Goal: Communication & Community: Share content

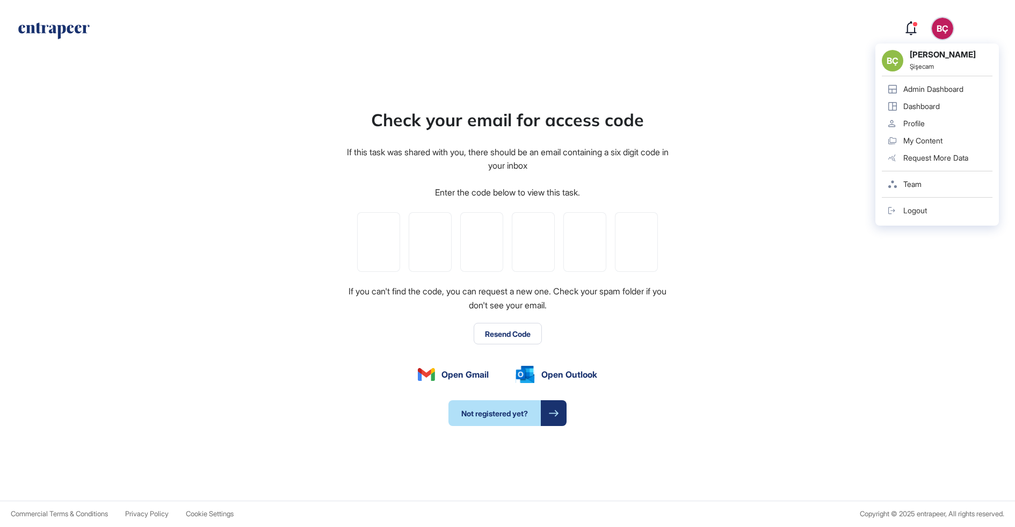
click at [942, 27] on div "BÇ" at bounding box center [942, 28] width 21 height 21
click at [61, 26] on icon "entrapeer-logo" at bounding box center [54, 31] width 74 height 17
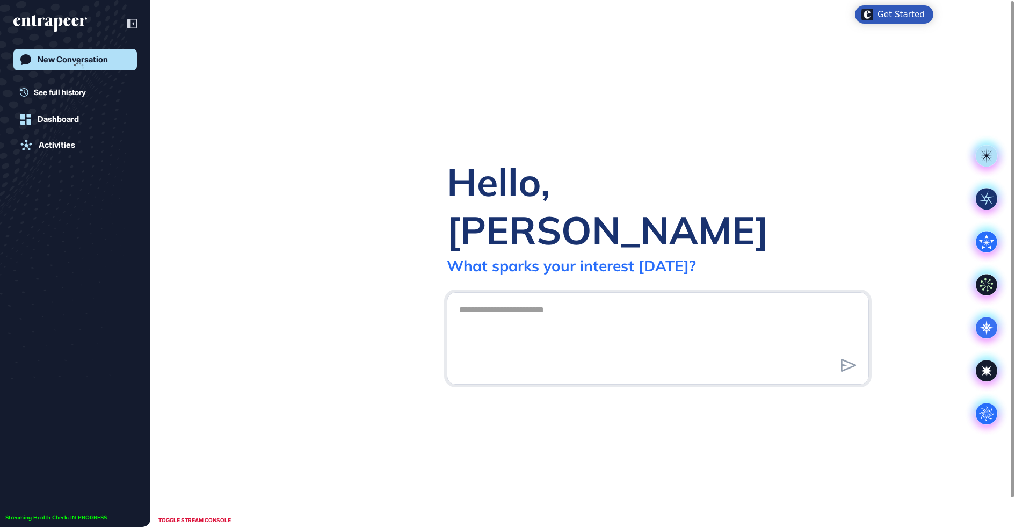
scroll to position [1, 1]
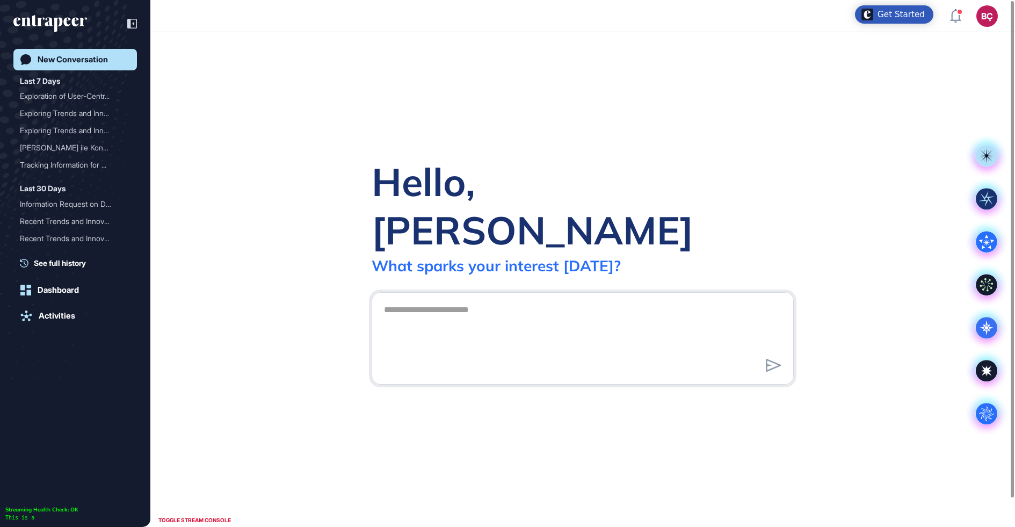
click at [982, 20] on div "BÇ" at bounding box center [987, 15] width 21 height 21
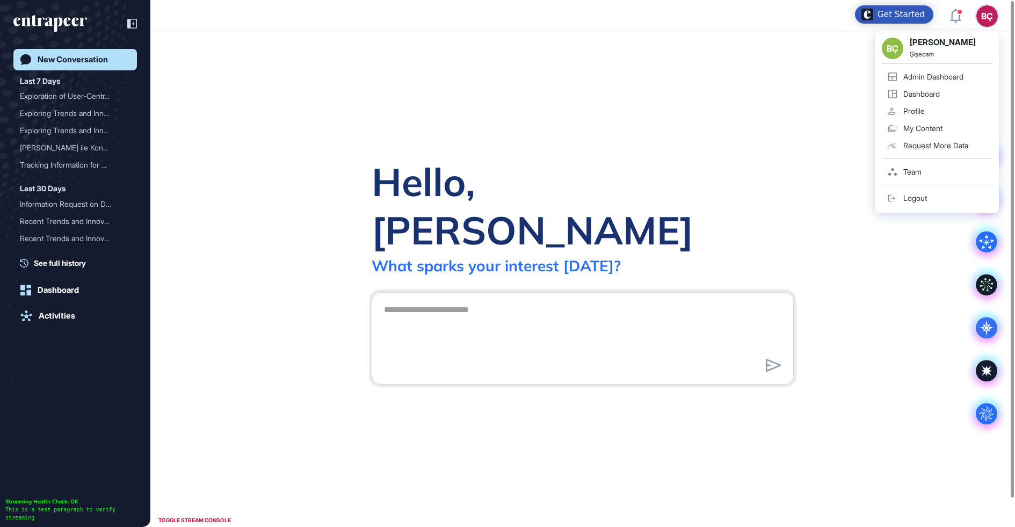
click at [955, 73] on div "Admin Dashboard" at bounding box center [934, 77] width 60 height 9
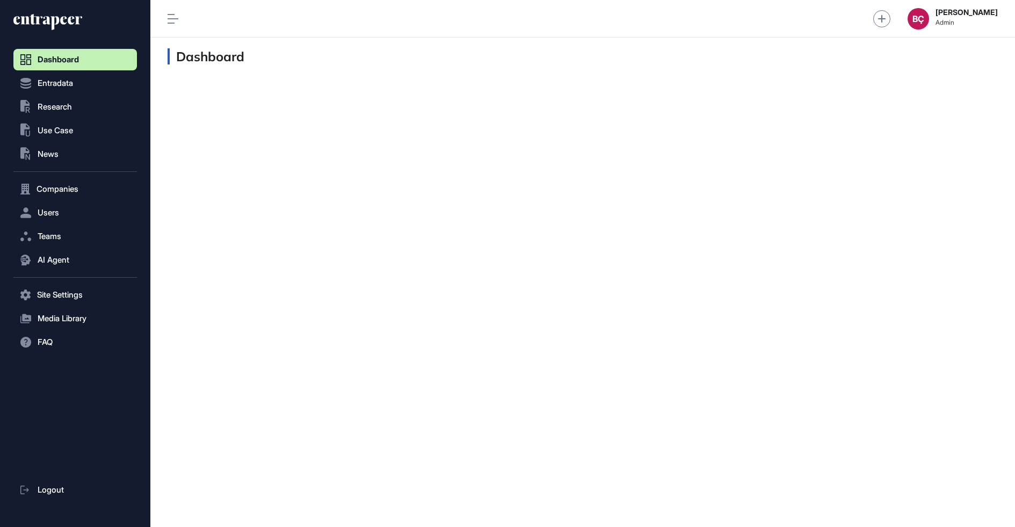
scroll to position [1, 1]
click at [54, 284] on button ".st0{fill:currentColor} Research" at bounding box center [75, 294] width 124 height 21
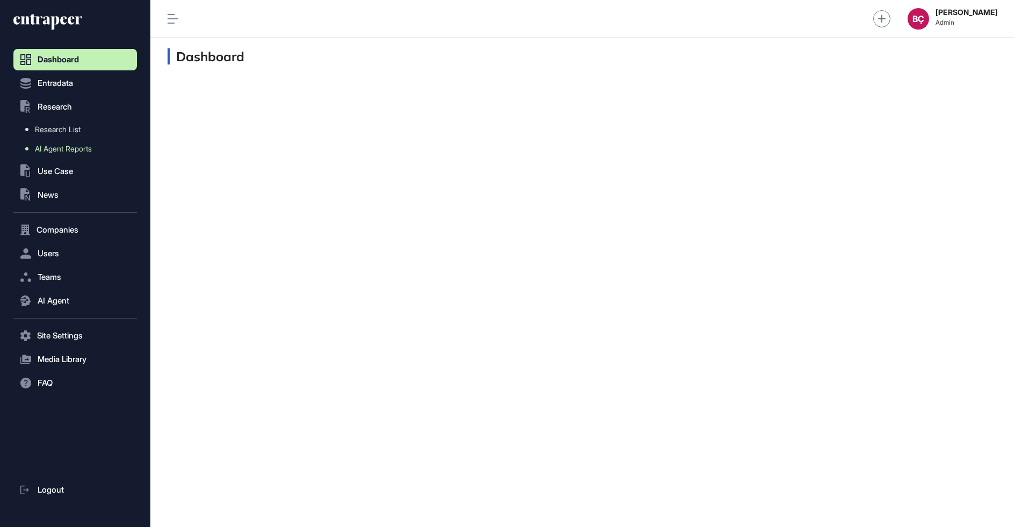
click at [69, 139] on link "AI Agent Reports" at bounding box center [78, 148] width 118 height 19
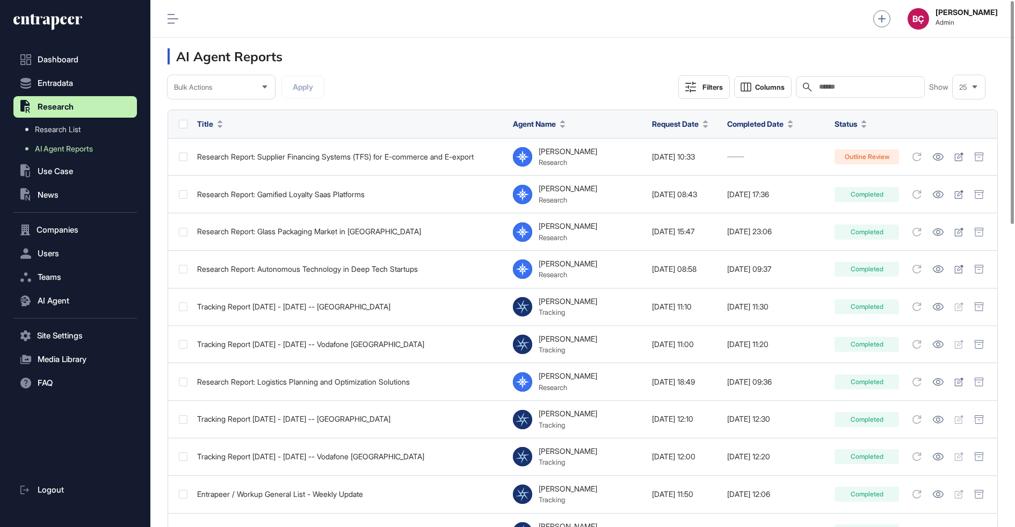
scroll to position [527, 865]
click at [850, 91] on div "Search" at bounding box center [860, 86] width 129 height 21
paste input "**********"
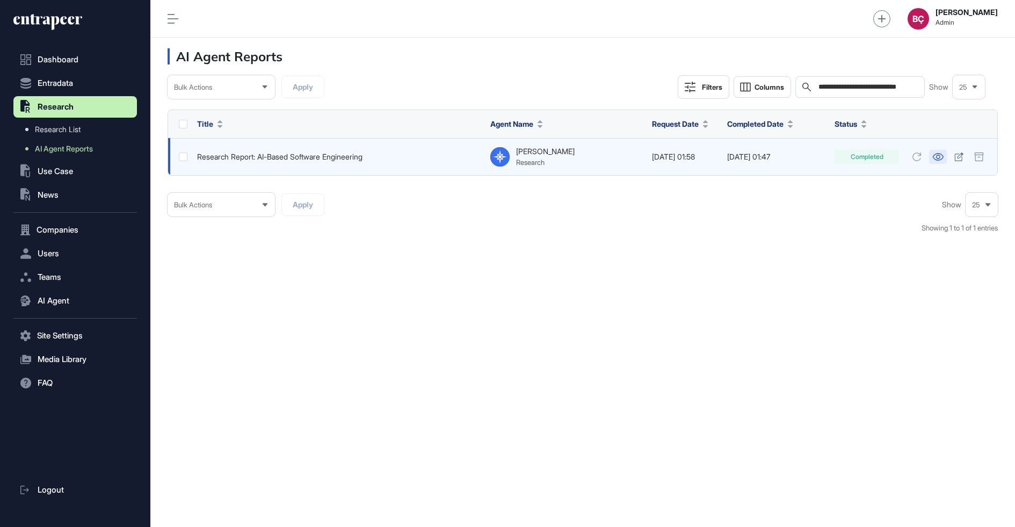
type input "**********"
click at [937, 158] on icon at bounding box center [938, 157] width 11 height 8
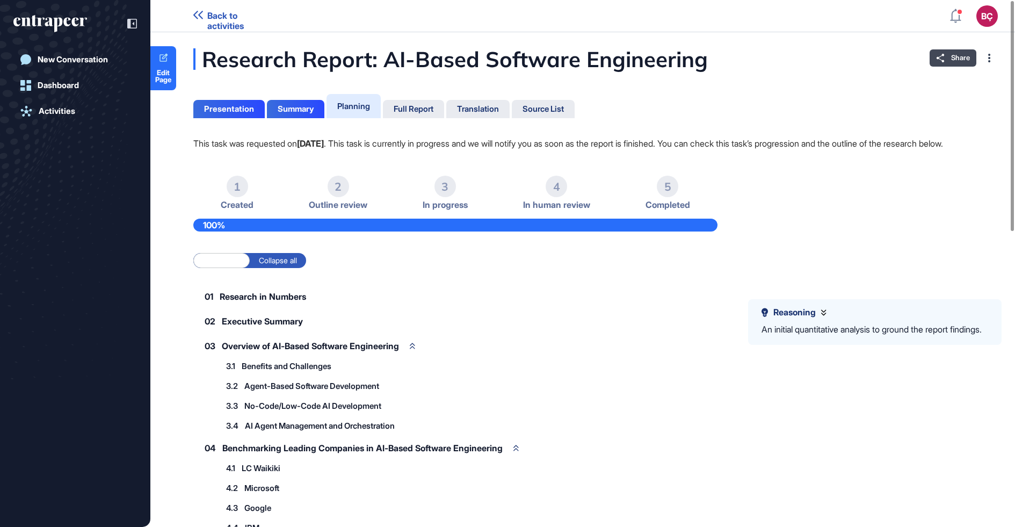
click at [950, 57] on div "Share" at bounding box center [953, 57] width 47 height 17
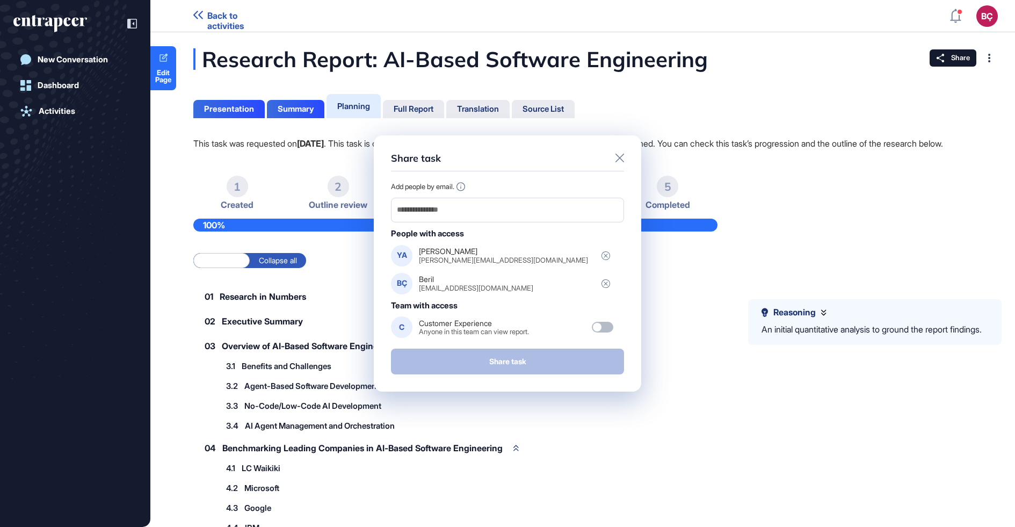
click at [492, 258] on div "yusuf.altunel@lcwaikiki.com" at bounding box center [503, 260] width 169 height 8
copy div "yusuf.altunel@lcwaikiki.com"
click at [622, 159] on icon at bounding box center [620, 158] width 9 height 9
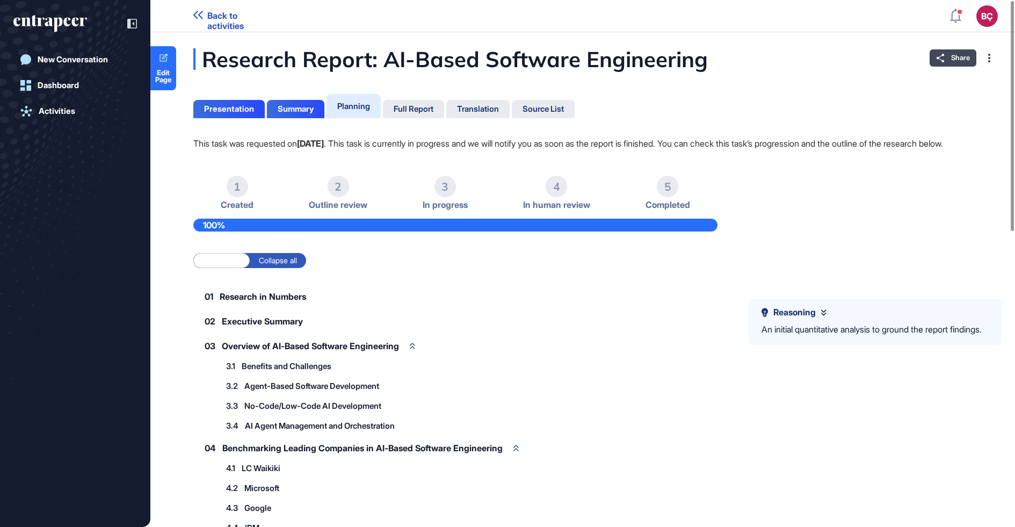
click at [946, 59] on div "Share" at bounding box center [953, 57] width 47 height 17
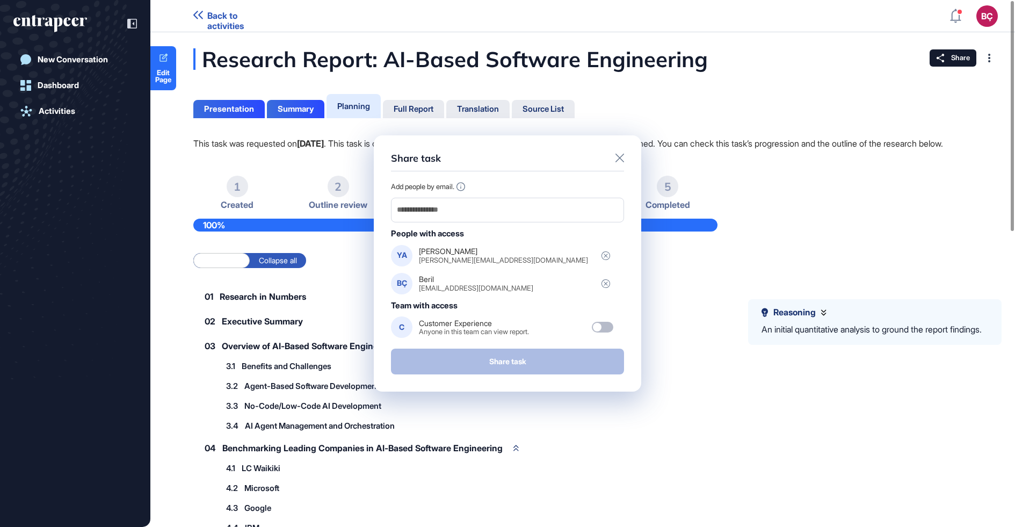
click at [419, 231] on div "People with access" at bounding box center [507, 234] width 233 height 10
click at [427, 213] on input "email" at bounding box center [508, 210] width 224 height 15
click at [602, 257] on icon at bounding box center [606, 255] width 9 height 9
click at [603, 257] on div "Remove" at bounding box center [597, 255] width 26 height 8
click at [495, 210] on input "email" at bounding box center [508, 208] width 224 height 15
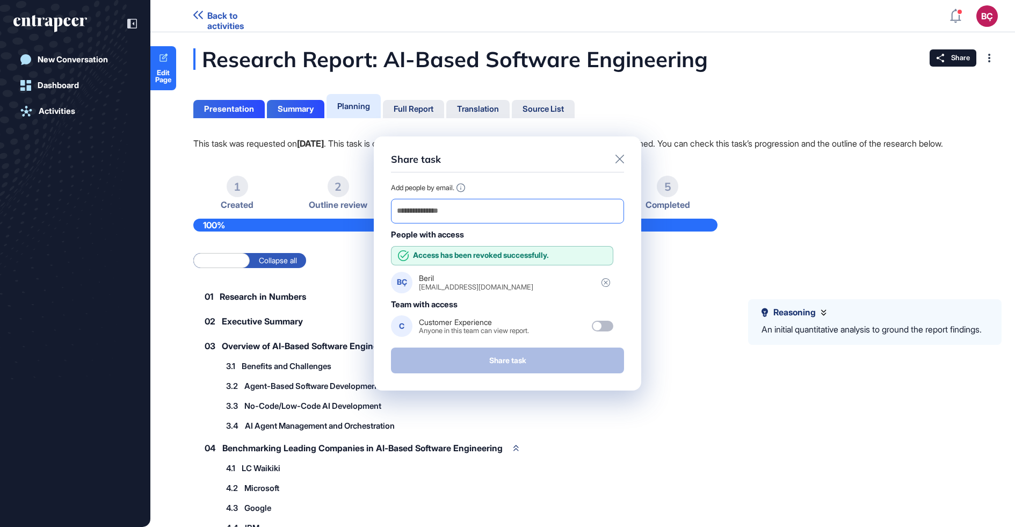
paste input "**********"
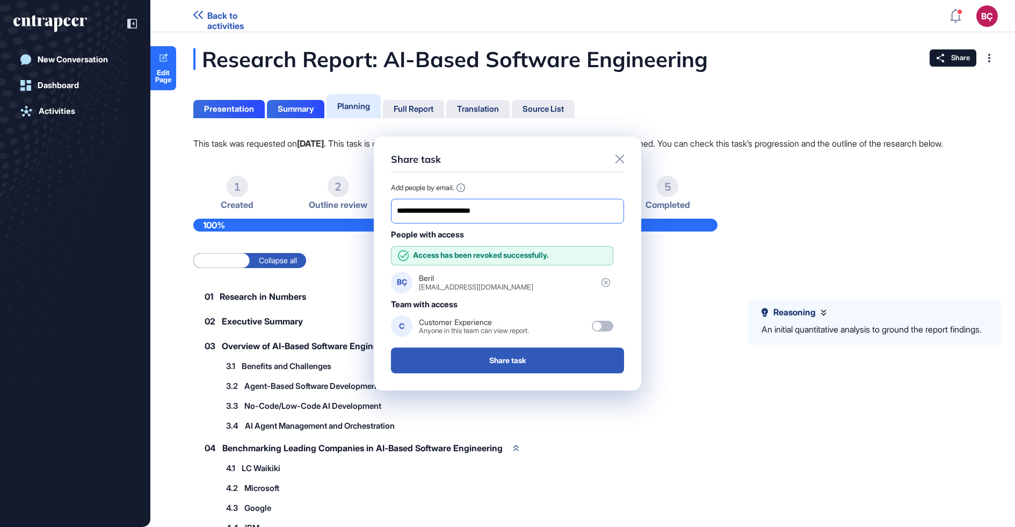
type input "**********"
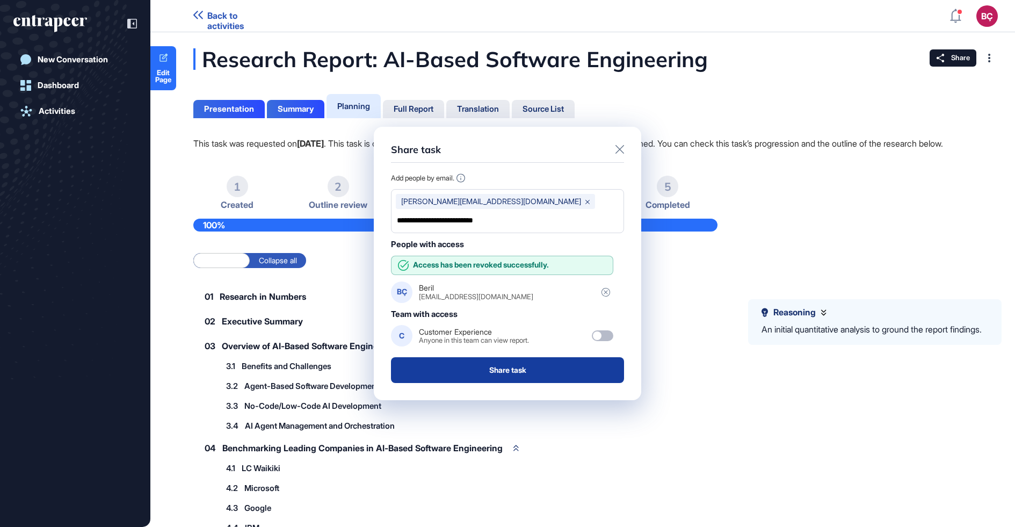
click at [494, 357] on button "Share task" at bounding box center [507, 370] width 233 height 26
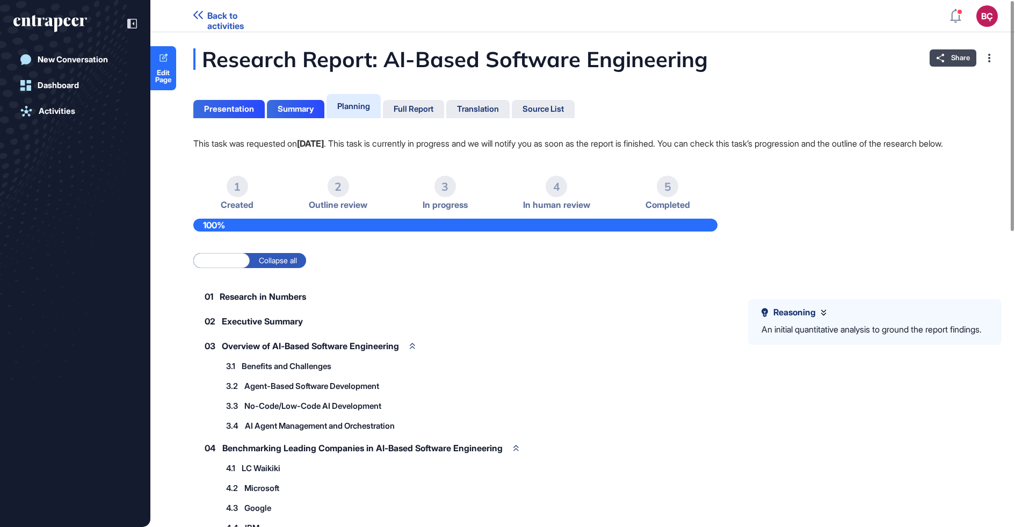
click at [960, 55] on span "Share" at bounding box center [961, 58] width 19 height 9
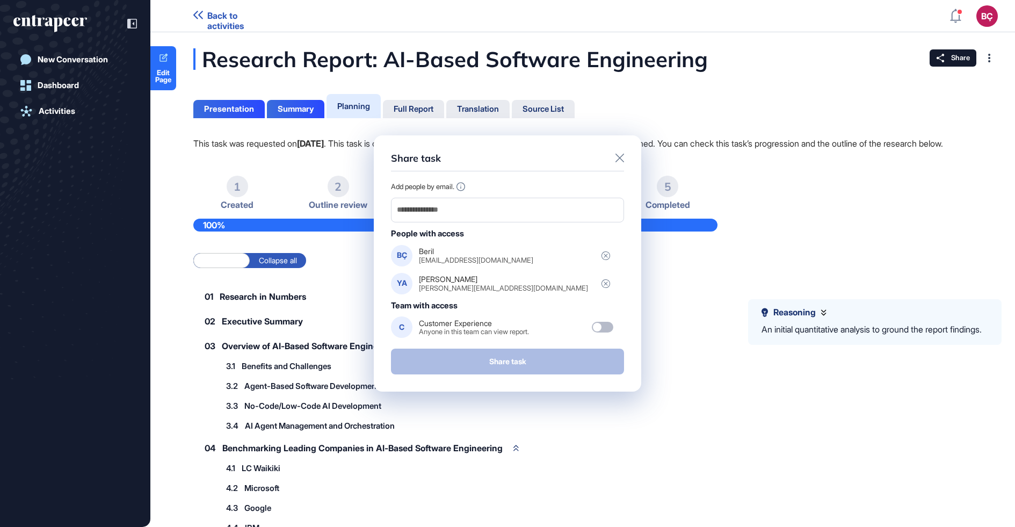
click at [486, 274] on div "YA Yusuf yusuf.altunel@lcwaikiki.com" at bounding box center [489, 283] width 197 height 21
click at [492, 256] on div "beril.ciftci.95@gmail.com" at bounding box center [476, 260] width 114 height 8
click at [602, 255] on icon at bounding box center [606, 255] width 9 height 9
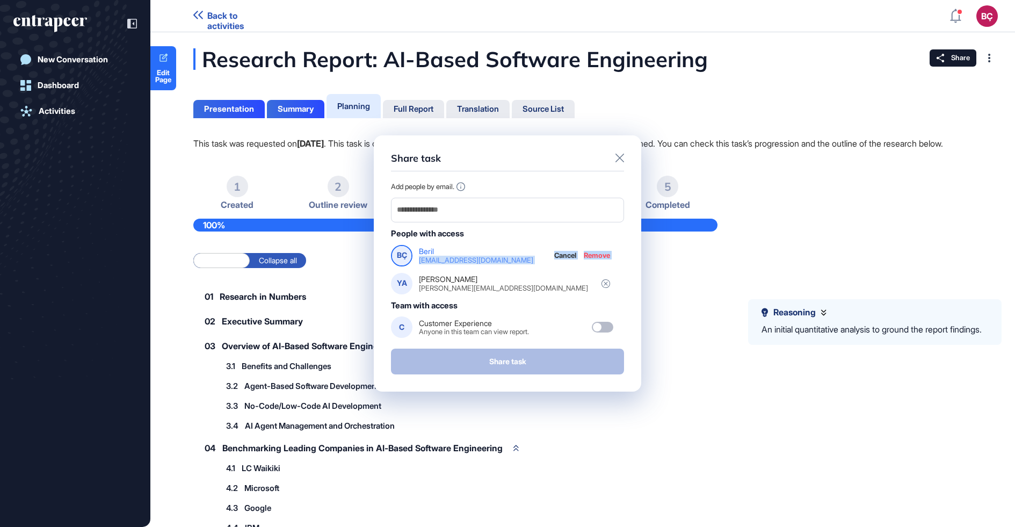
click at [594, 263] on div "BÇ Beril beril.ciftci.95@gmail.com Cancel Remove" at bounding box center [502, 255] width 222 height 21
click at [595, 259] on div "Remove" at bounding box center [597, 255] width 26 height 8
click at [521, 209] on input "email" at bounding box center [508, 211] width 224 height 15
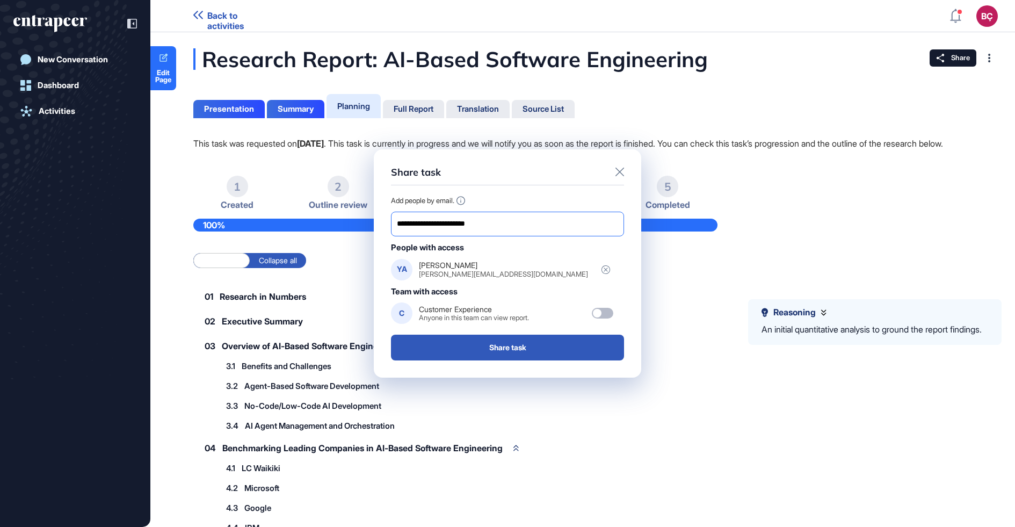
type input "**********"
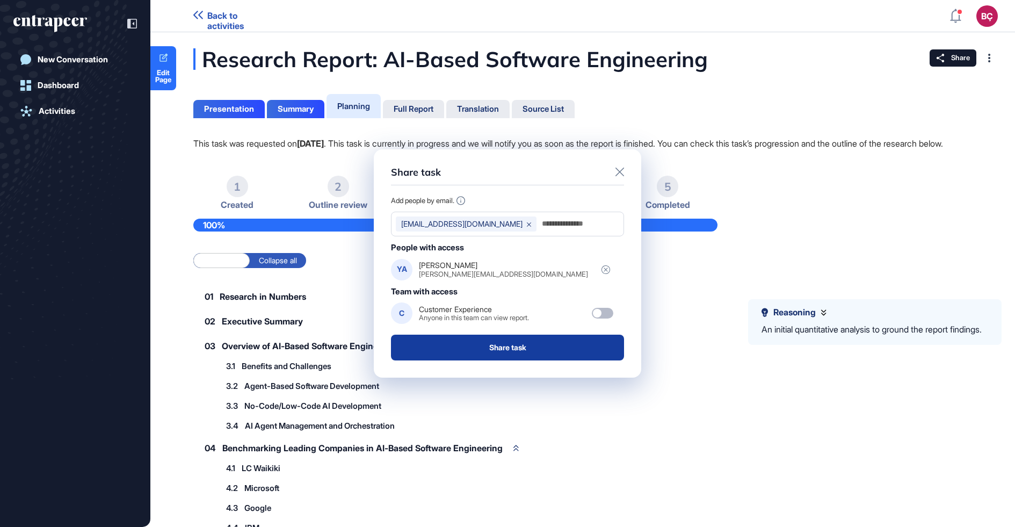
click at [480, 351] on button "Share task" at bounding box center [507, 348] width 233 height 26
